Goal: Task Accomplishment & Management: Manage account settings

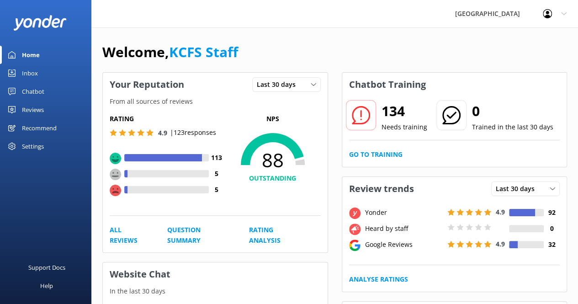
click at [45, 108] on link "Reviews" at bounding box center [45, 109] width 91 height 18
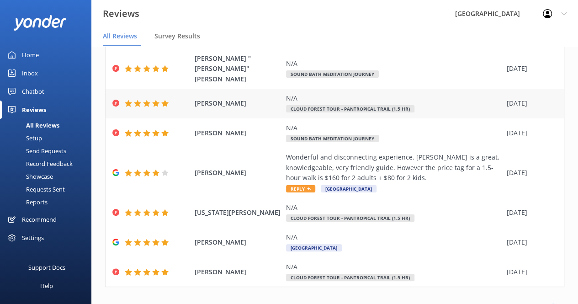
scroll to position [178, 0]
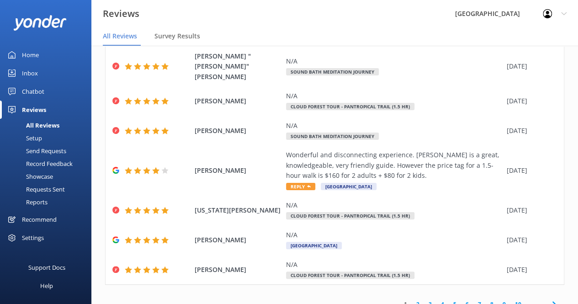
click at [411, 300] on link "2" at bounding box center [417, 304] width 12 height 9
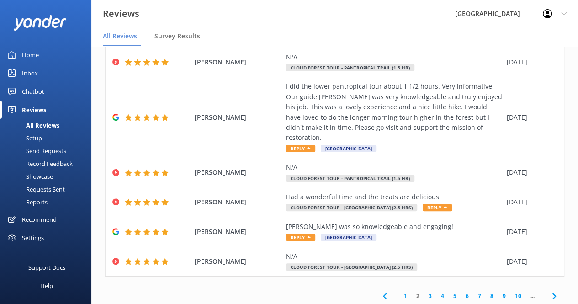
scroll to position [17, 0]
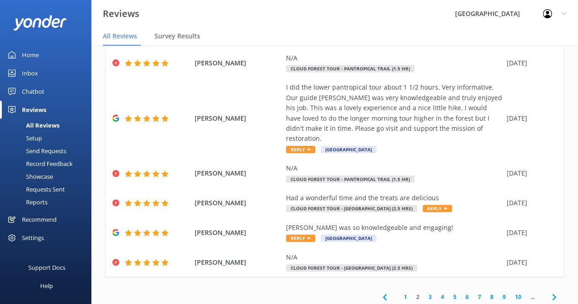
click at [424, 292] on link "3" at bounding box center [430, 296] width 12 height 9
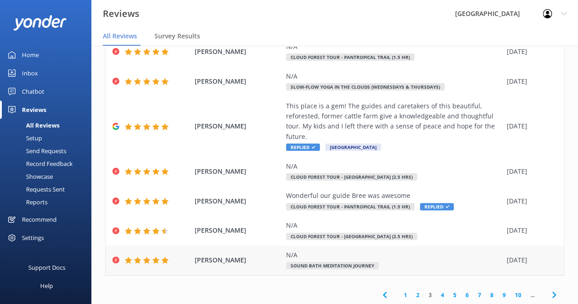
scroll to position [249, 0]
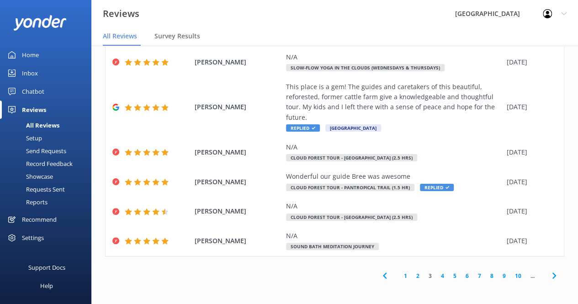
click at [411, 274] on link "2" at bounding box center [417, 275] width 12 height 9
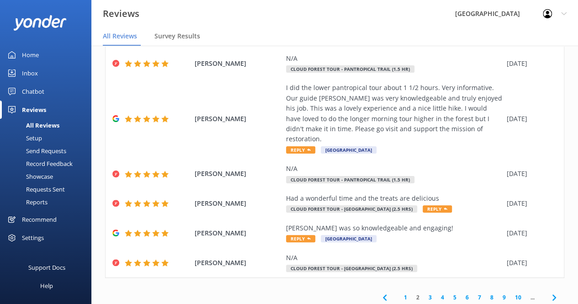
scroll to position [218, 0]
click at [399, 292] on link "1" at bounding box center [405, 296] width 12 height 9
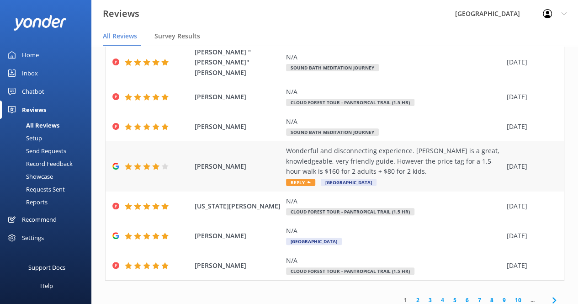
scroll to position [169, 0]
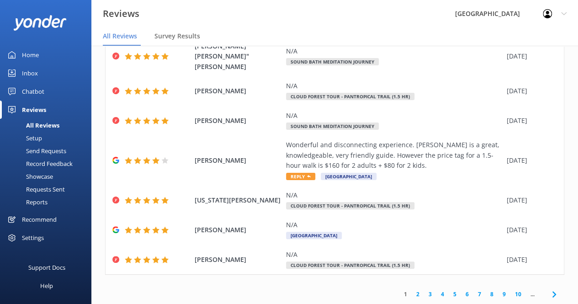
click at [399, 290] on link "1" at bounding box center [405, 294] width 12 height 9
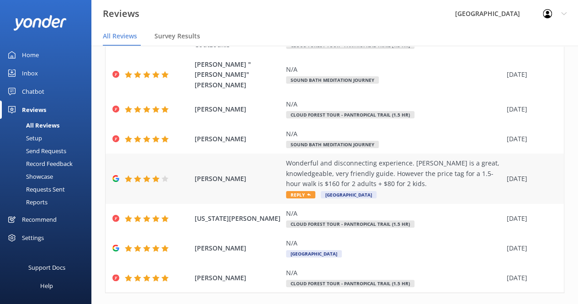
scroll to position [0, 0]
